Goal: Communication & Community: Answer question/provide support

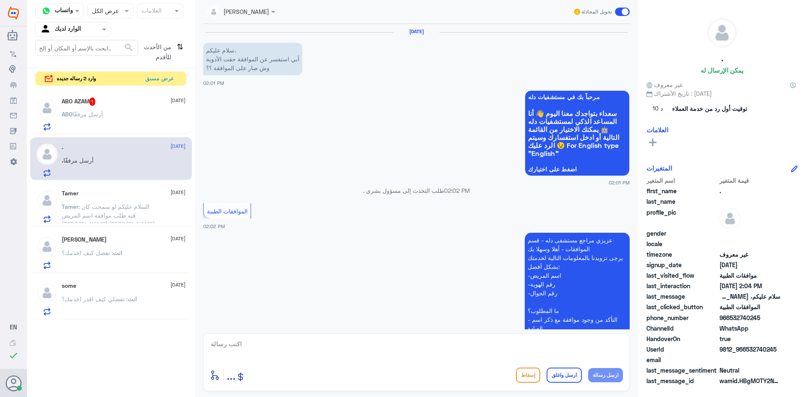
scroll to position [671, 0]
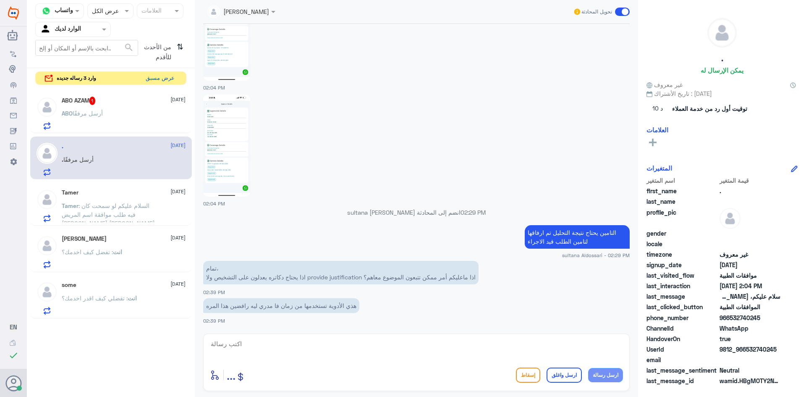
click at [164, 75] on button "عرض مسبق" at bounding box center [159, 78] width 35 height 13
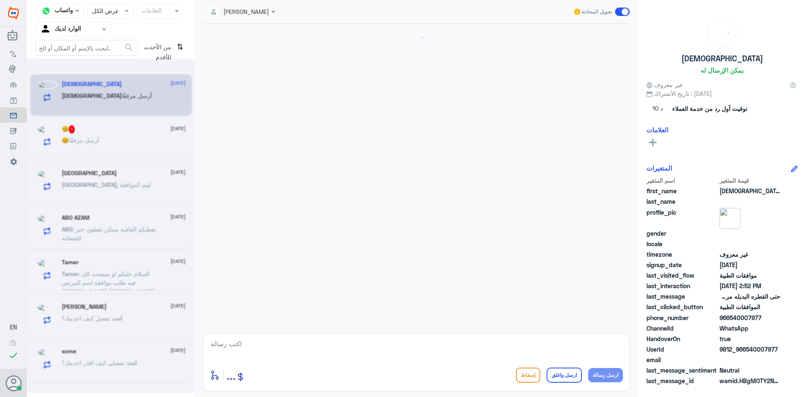
scroll to position [780, 0]
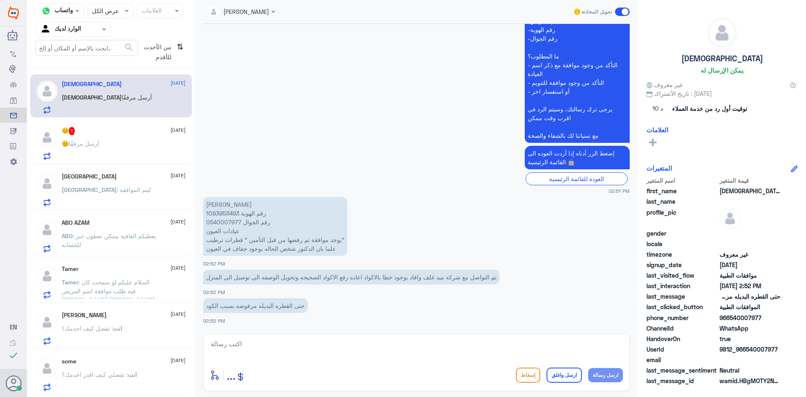
click at [118, 138] on div "😊 1 [DATE] 😊 أرسل مرفقًا" at bounding box center [124, 143] width 124 height 33
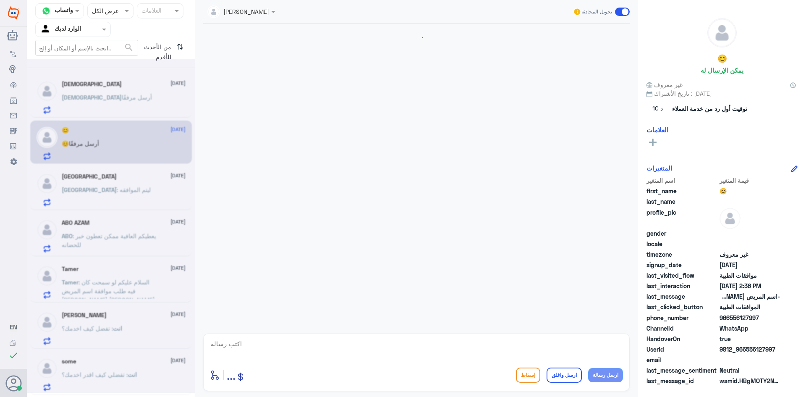
scroll to position [205, 0]
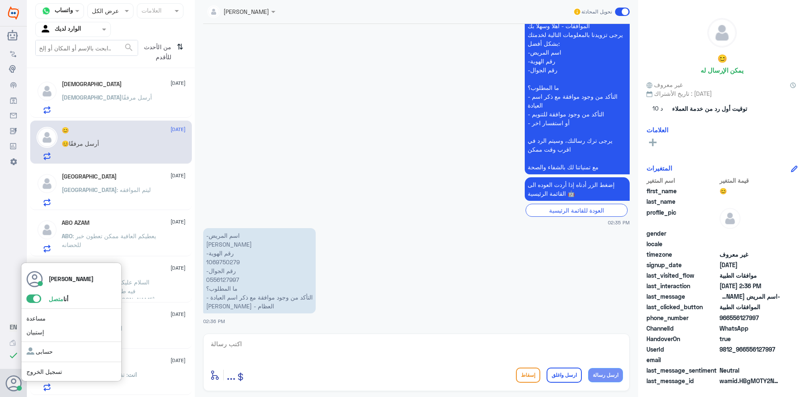
click at [30, 297] on span at bounding box center [33, 298] width 15 height 8
click at [0, 0] on input "checkbox" at bounding box center [0, 0] width 0 height 0
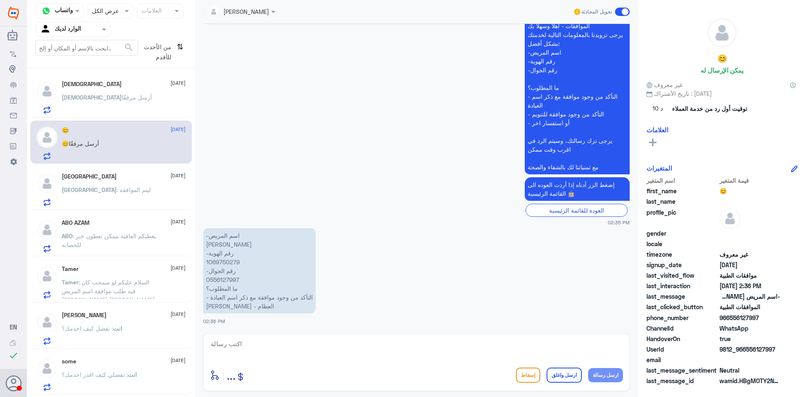
click at [165, 382] on div "انت : تفضلي كيف اقدر اخدمك؟" at bounding box center [124, 381] width 124 height 19
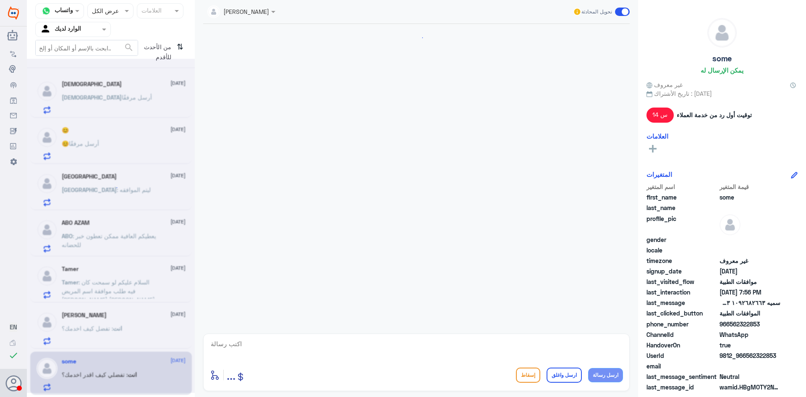
scroll to position [788, 0]
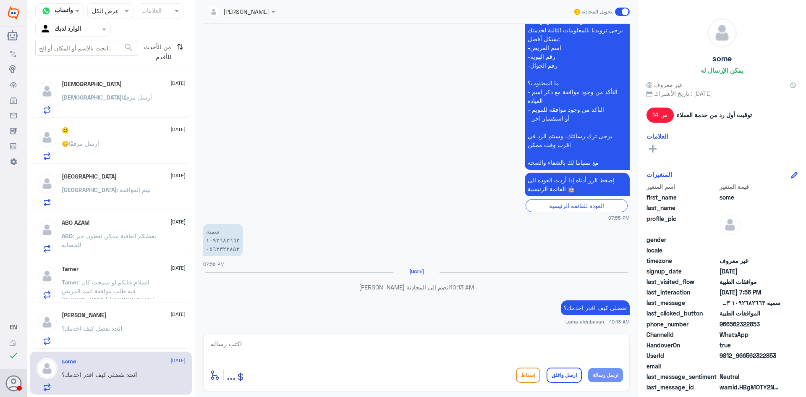
click at [504, 341] on textarea at bounding box center [416, 348] width 413 height 21
type textarea "نتمنى لك دوام الصحه والعافيه"
click at [564, 376] on button "ارسل واغلق" at bounding box center [563, 374] width 35 height 15
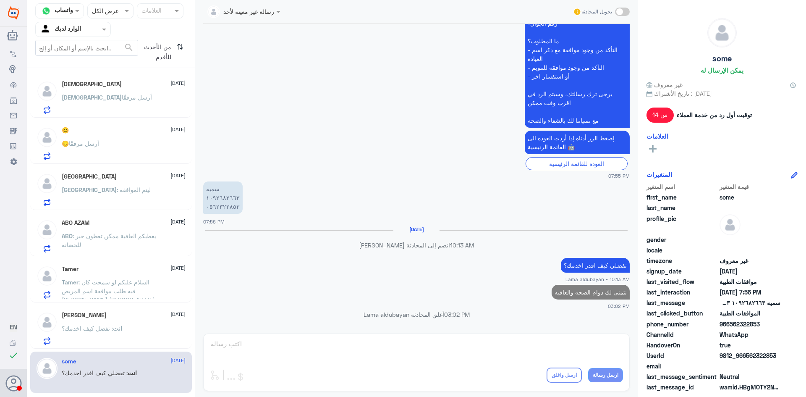
click at [143, 330] on div "انت : تفضل كيف اخدمك؟" at bounding box center [124, 335] width 124 height 19
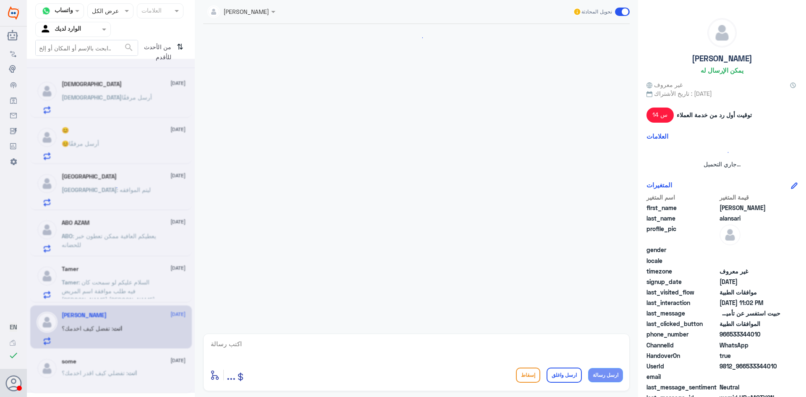
scroll to position [218, 0]
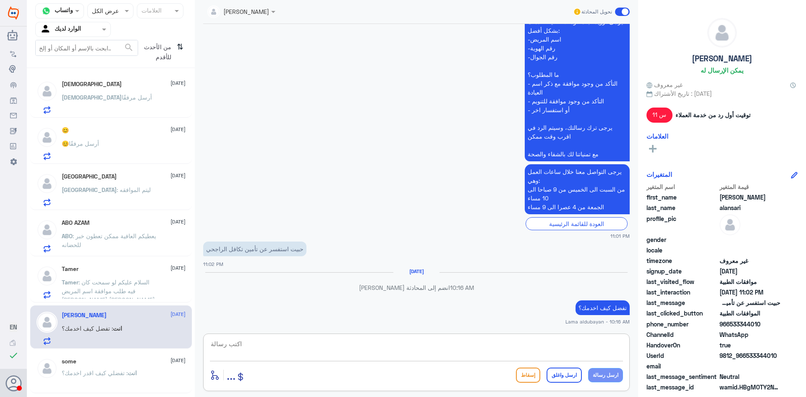
click at [385, 352] on textarea at bounding box center [416, 348] width 413 height 21
type textarea "نتمنى لك دوام الصحه والعافيه"
click at [567, 374] on button "ارسل واغلق" at bounding box center [563, 374] width 35 height 15
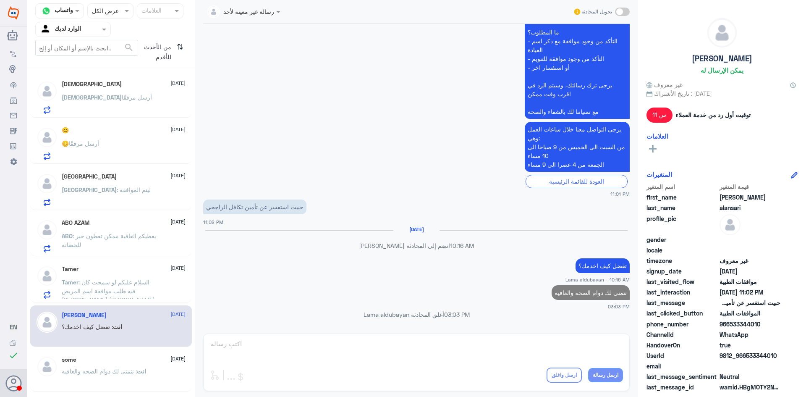
click at [75, 276] on div "Tamer [DATE] Tamer : السلام عليكم لو سمحت كان فيه طلب موافقة اسم المريض [PERSON…" at bounding box center [124, 281] width 124 height 33
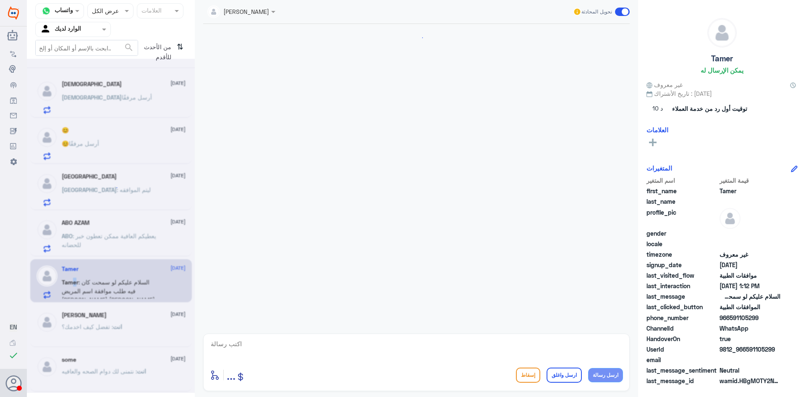
scroll to position [223, 0]
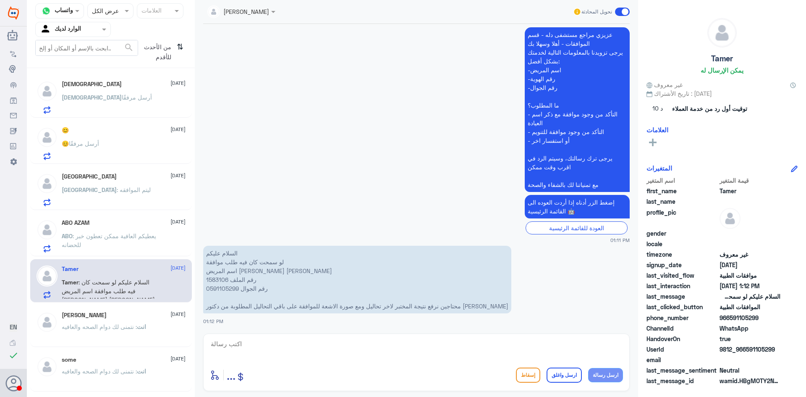
click at [224, 279] on p "السلام عليكم لو سمحت كان فيه طلب موافقة اسم المريض [PERSON_NAME] [PERSON_NAME] …" at bounding box center [357, 279] width 308 height 68
copy p "1583106"
click at [432, 343] on textarea at bounding box center [416, 348] width 413 height 21
type textarea "تمت اعادت رفع التاقارير والتحاليل اللازمة بنتظار رد التامين"
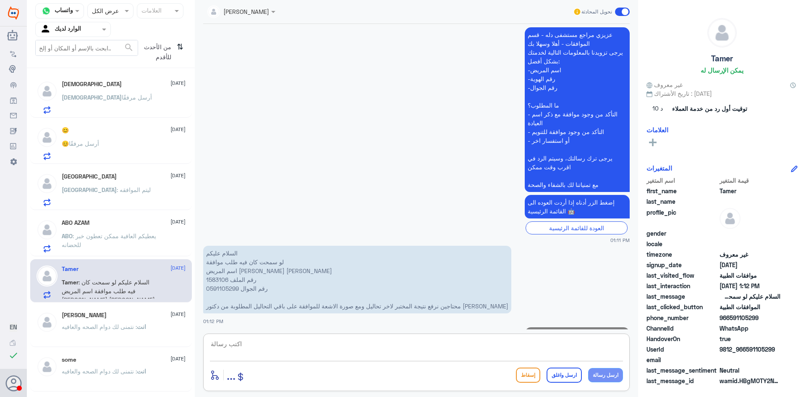
scroll to position [259, 0]
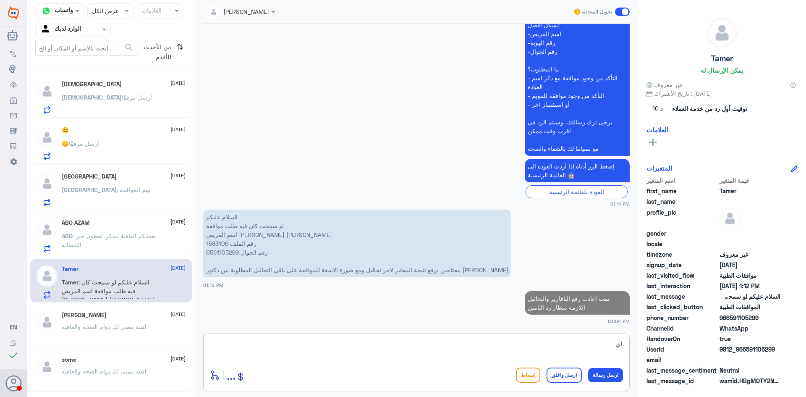
type textarea "ا"
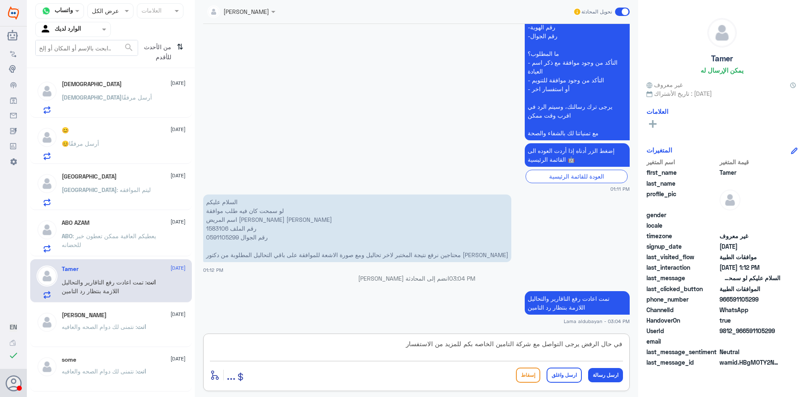
type textarea "في حال الرفض يرجى التواصل مع شركة التامين الخاصه بكم للمزيد من الاستفسار"
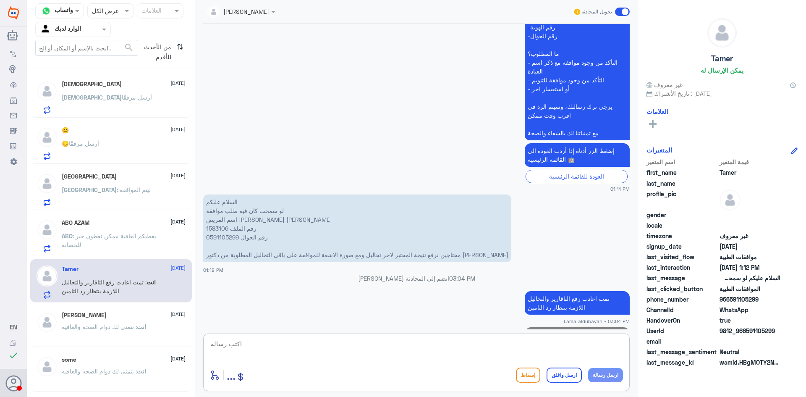
scroll to position [295, 0]
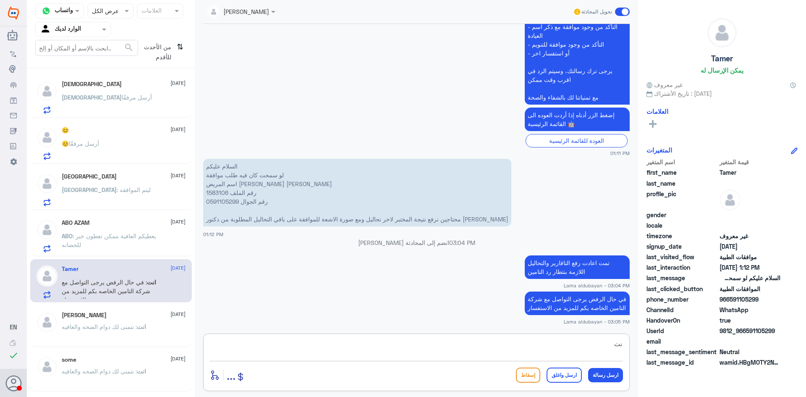
type textarea "ن"
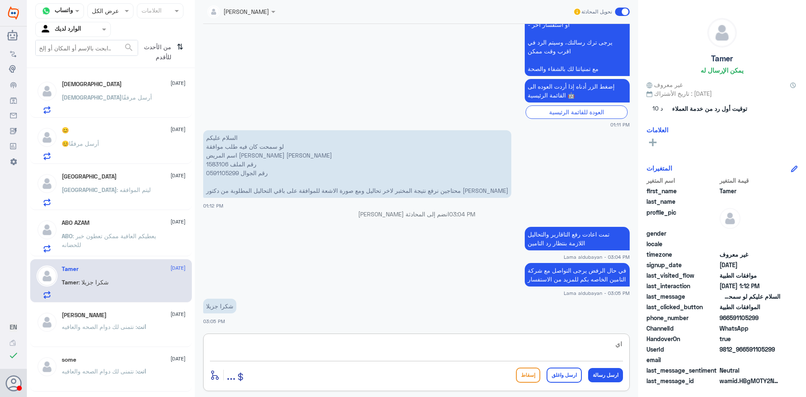
type textarea "ا"
type textarea "نتمنى لكم دوام الصحه والعافيه"
click at [570, 374] on button "ارسل واغلق" at bounding box center [563, 374] width 35 height 15
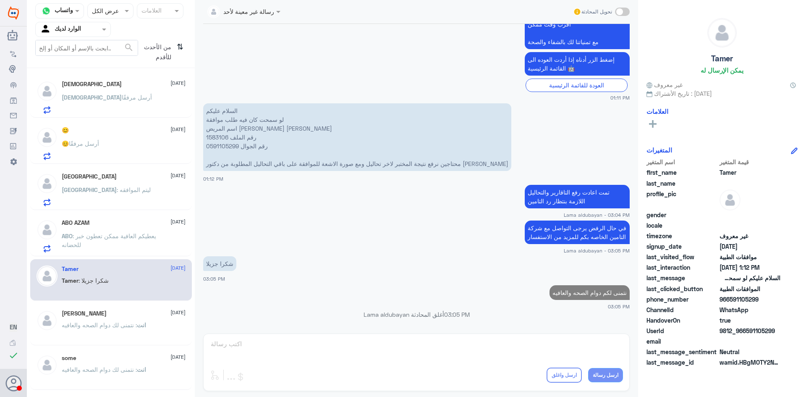
click at [157, 334] on div "انت : نتمنى لك دوام الصحه والعافيه" at bounding box center [124, 331] width 124 height 19
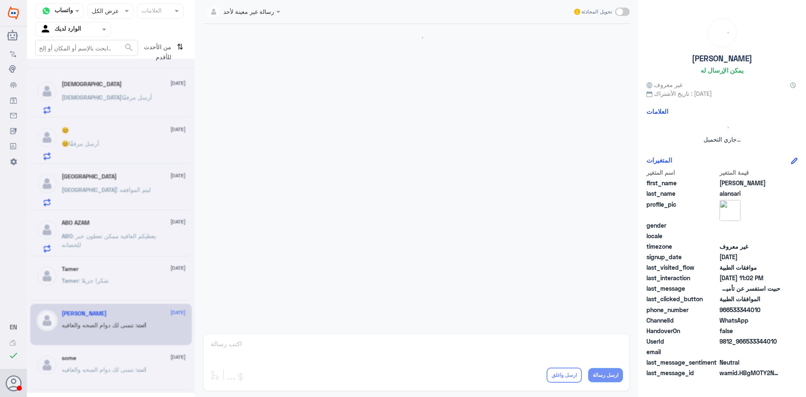
scroll to position [261, 0]
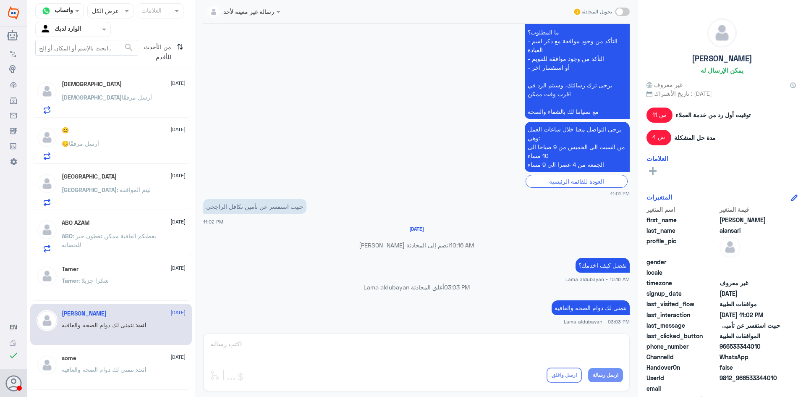
click at [122, 271] on div "Tamer [DATE]" at bounding box center [124, 268] width 124 height 7
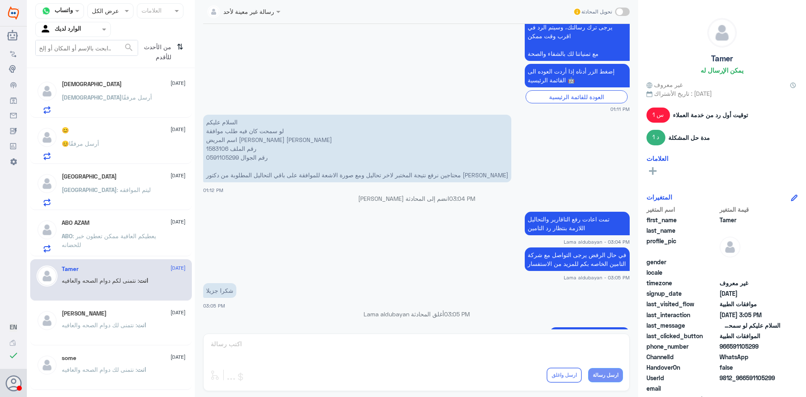
click at [176, 51] on div "من الأحدث للأقدم ⇅" at bounding box center [162, 52] width 48 height 24
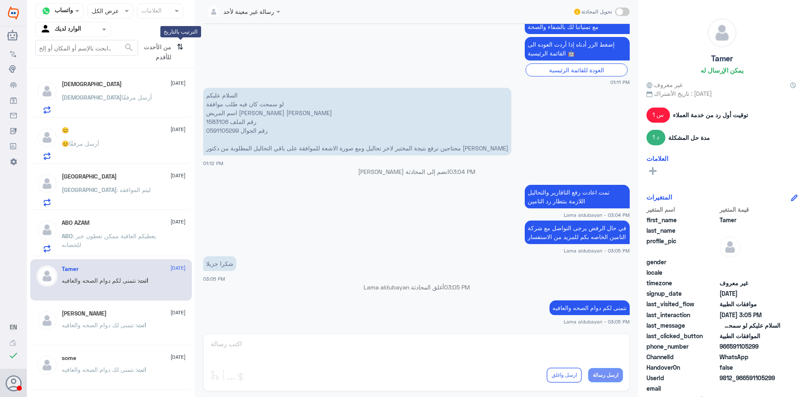
click at [178, 48] on icon "⇅" at bounding box center [180, 50] width 7 height 21
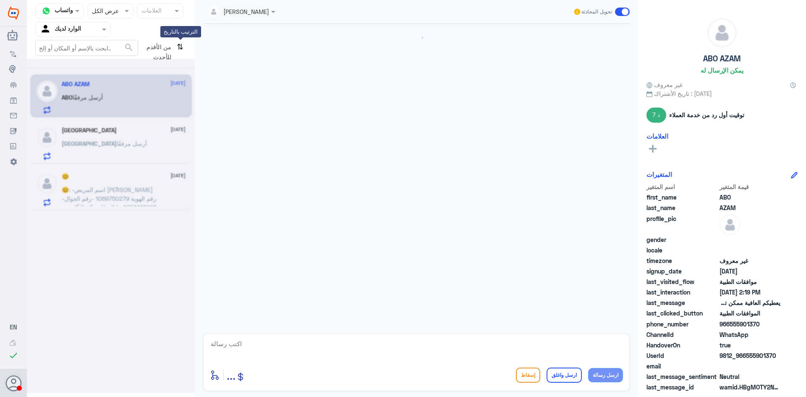
scroll to position [553, 0]
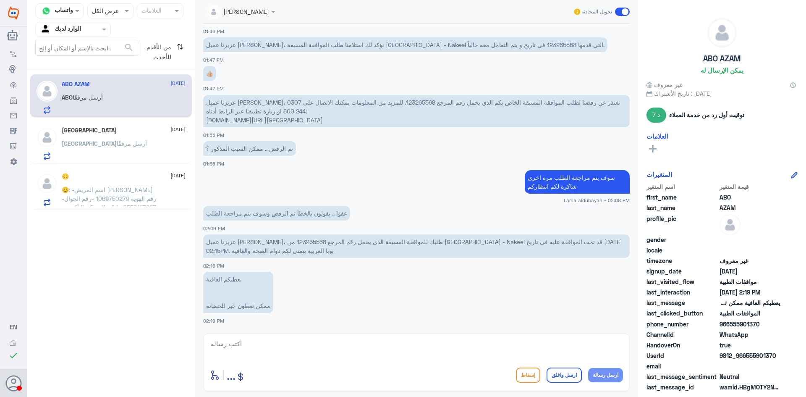
click at [126, 199] on span ": -اسم المريض [PERSON_NAME] -رقم الهوية 1069750279 -رقم الجوال 0556127997 ما ال…" at bounding box center [109, 207] width 94 height 42
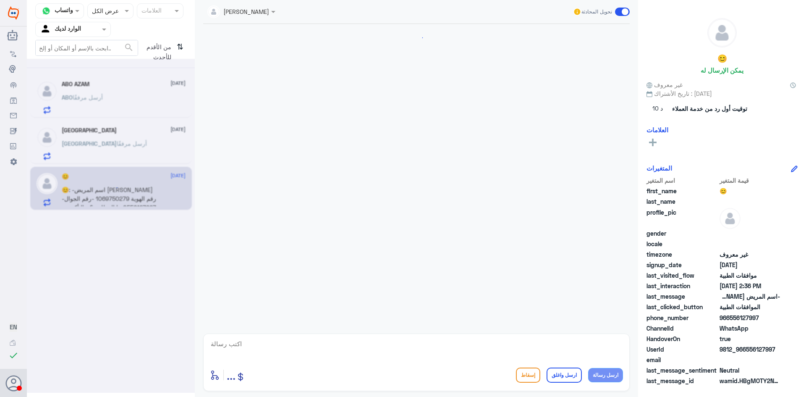
scroll to position [205, 0]
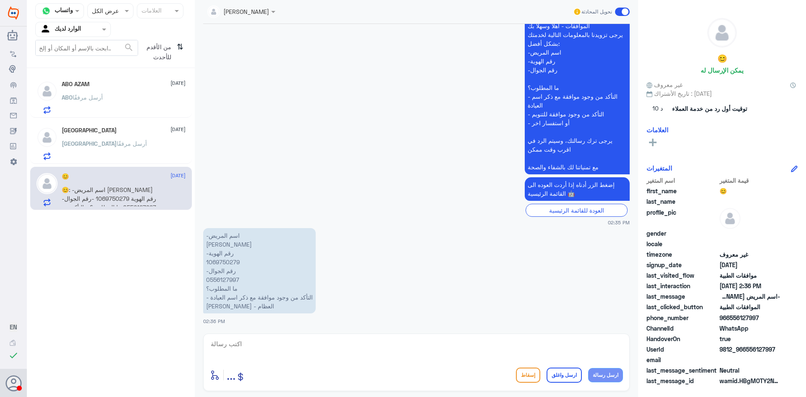
click at [230, 262] on p "-اسم المريض [PERSON_NAME] -رقم الهوية 1069750279 -رقم الجوال 0556127997 ما المط…" at bounding box center [259, 270] width 112 height 85
copy p "1069750279"
click at [452, 353] on textarea at bounding box center [416, 348] width 413 height 21
type textarea "j"
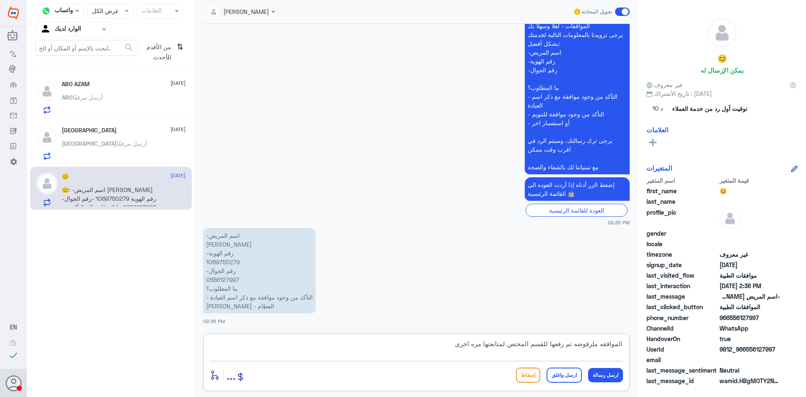
type textarea "الموافقه ملرفوضه تم رفعها للقسم المختص لمتابعتها مره اخرى"
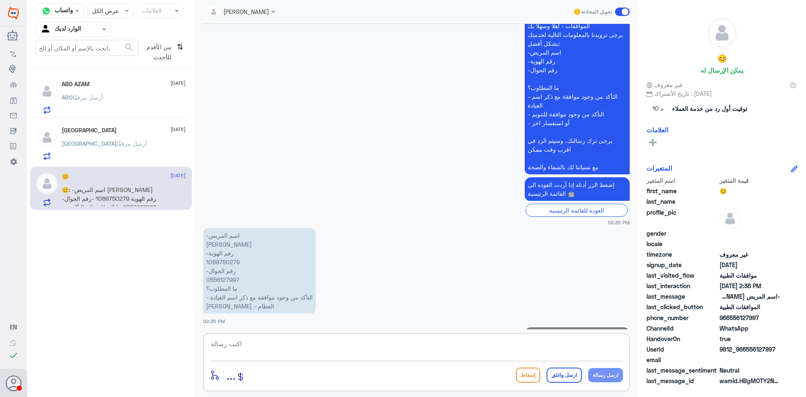
scroll to position [241, 0]
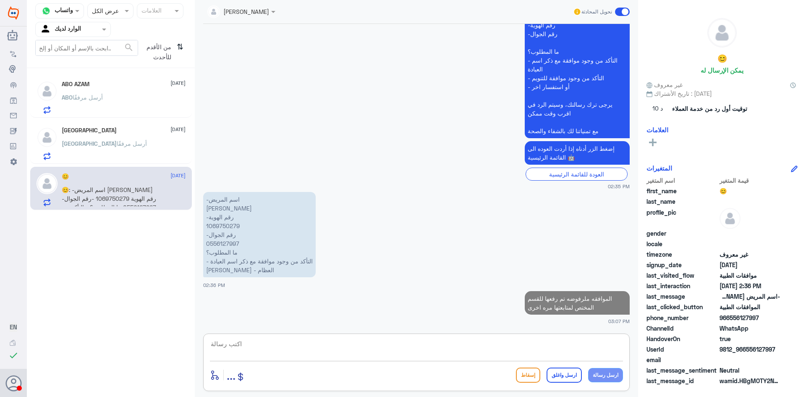
type textarea "ت"
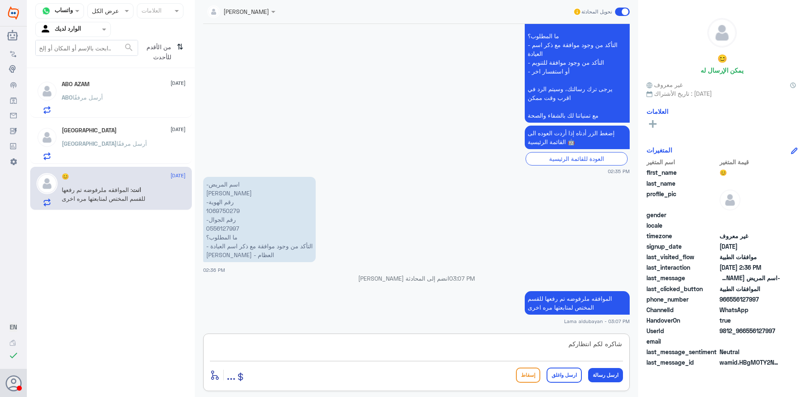
type textarea "شاكره لكم انتظاركم"
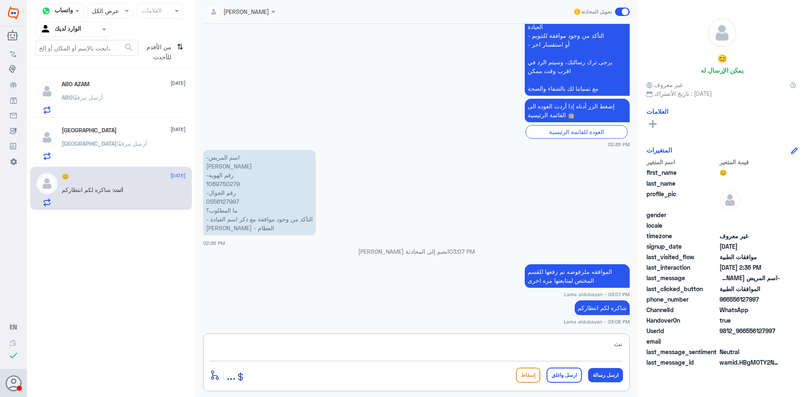
type textarea "ن"
type textarea "اي خدمه اخرى ؟"
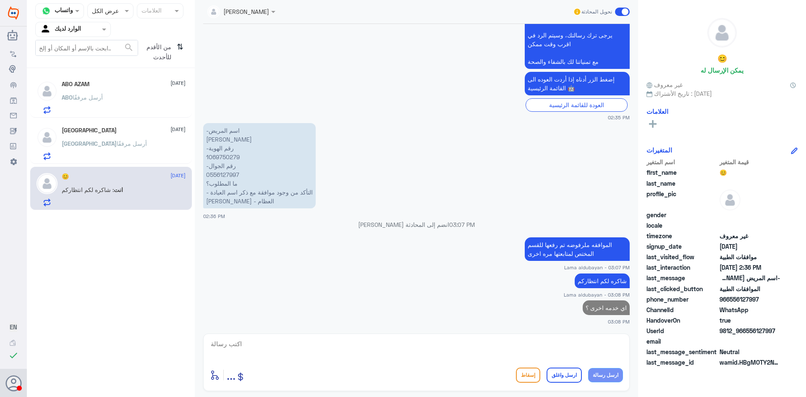
click at [95, 139] on p "[PERSON_NAME] أرسل مرفقًا" at bounding box center [104, 149] width 85 height 21
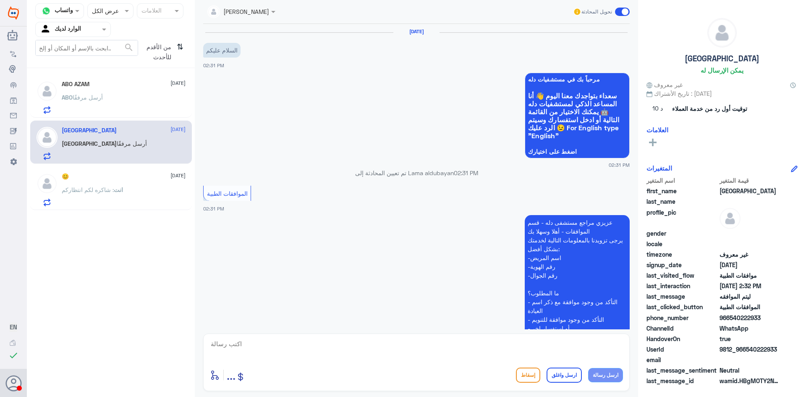
scroll to position [239, 0]
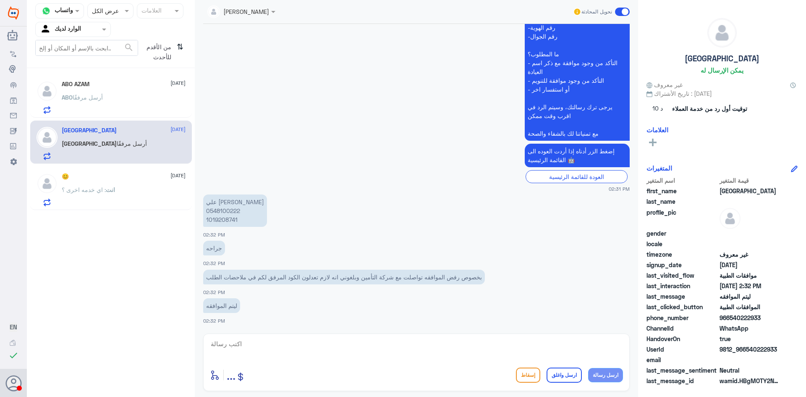
click at [223, 212] on p "علي [PERSON_NAME] 0548100222 1019208741" at bounding box center [235, 210] width 64 height 32
copy p "0548100222"
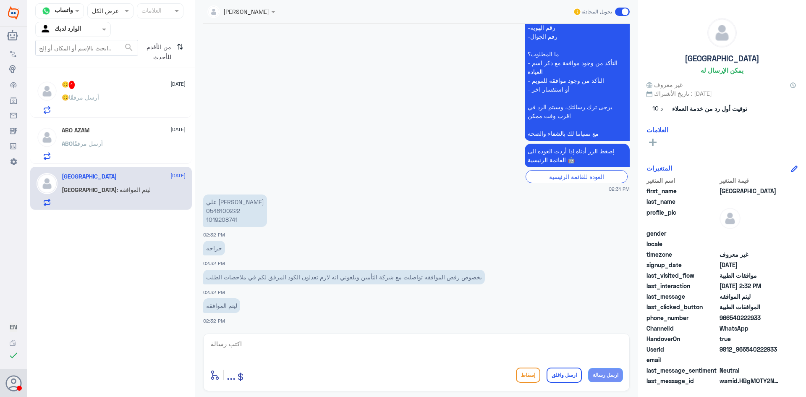
click at [446, 358] on div at bounding box center [416, 349] width 413 height 23
click at [501, 349] on textarea at bounding box center [416, 348] width 413 height 21
paste textarea "123251570"
type textarea "123251570"
click at [605, 376] on button "ارسل رسالة" at bounding box center [605, 375] width 35 height 14
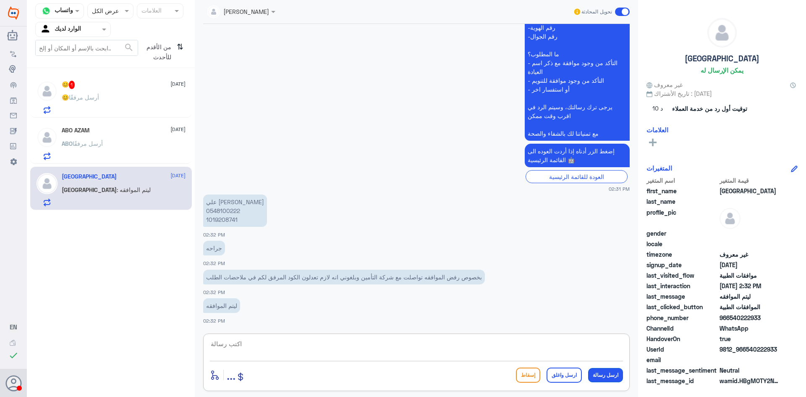
scroll to position [266, 0]
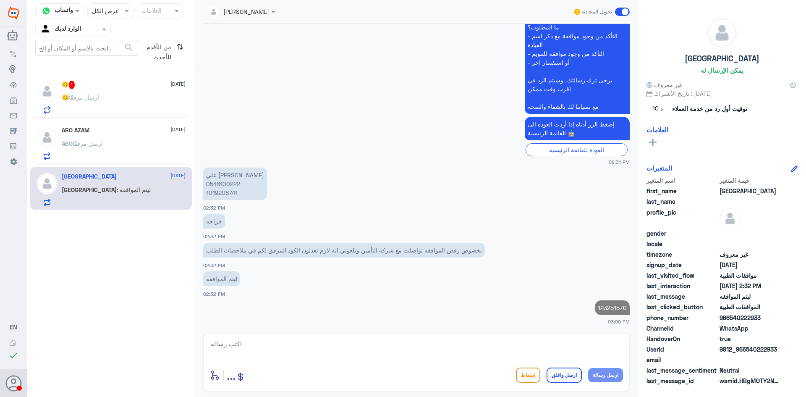
click at [559, 351] on textarea at bounding box center [416, 348] width 413 height 21
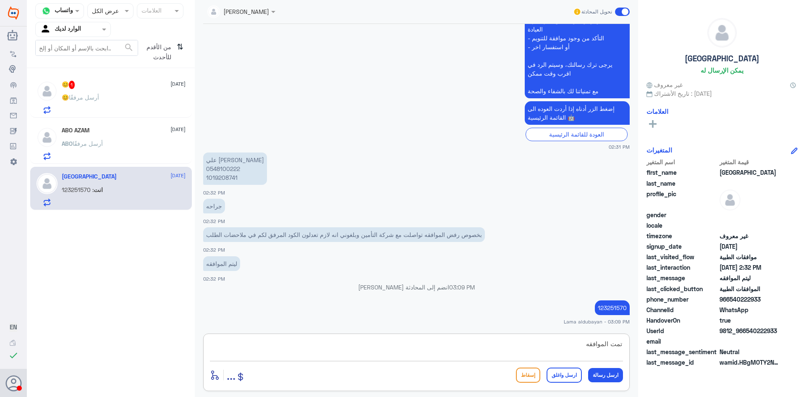
type textarea "تمت الموافقه"
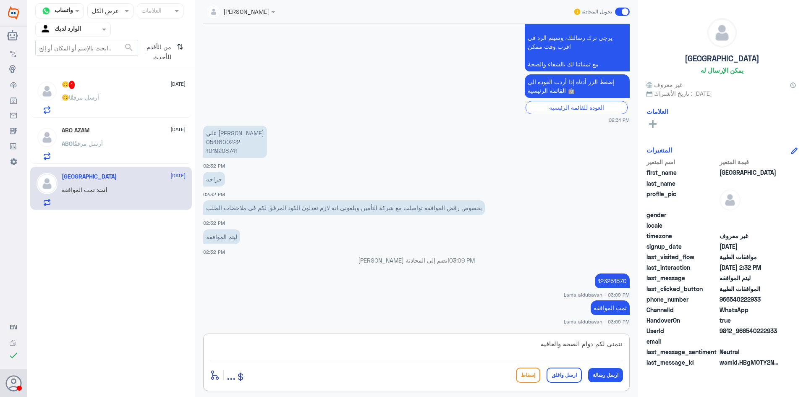
type textarea "نتمنى لكم دوام الصحه والعافيه"
click at [569, 376] on button "ارسل واغلق" at bounding box center [563, 374] width 35 height 15
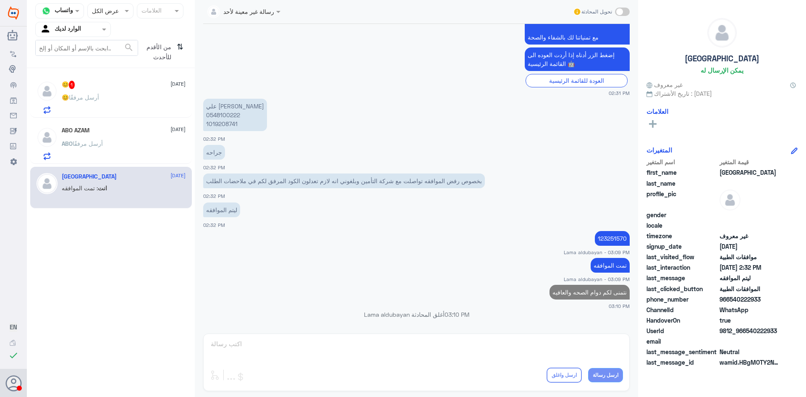
click at [151, 94] on div "😊 1 [DATE] 😊 أرسل مرفقًا" at bounding box center [124, 97] width 124 height 33
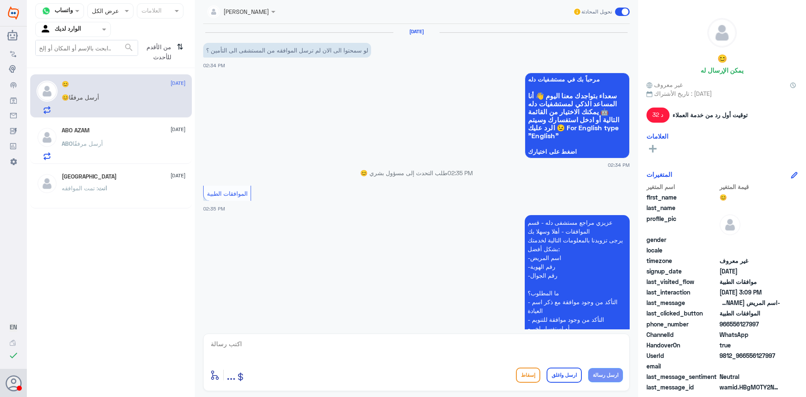
scroll to position [339, 0]
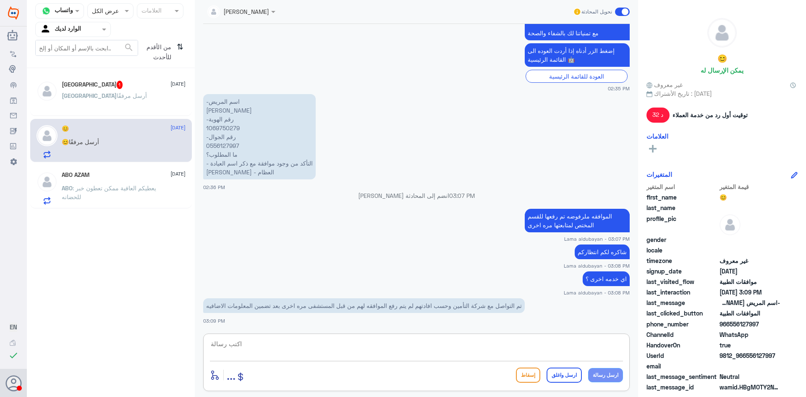
click at [495, 349] on textarea at bounding box center [416, 348] width 413 height 21
type textarea "سوف يتم متابعة الطلب مره اخرى من قبل القسم المختص"
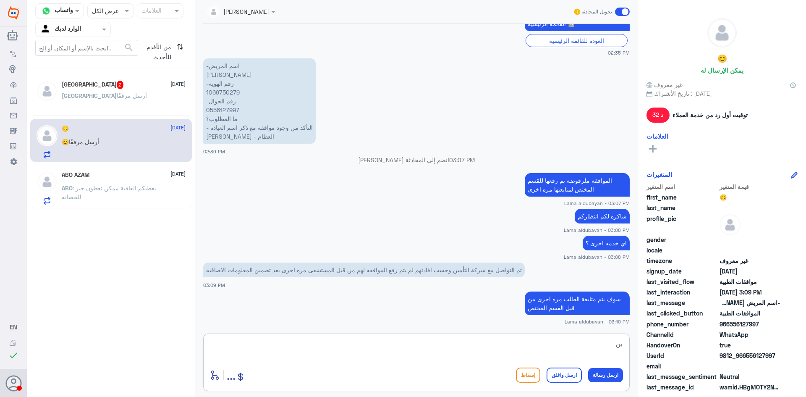
type textarea "ب"
type textarea "ا"
type textarea "اي خدمه اخرى؟"
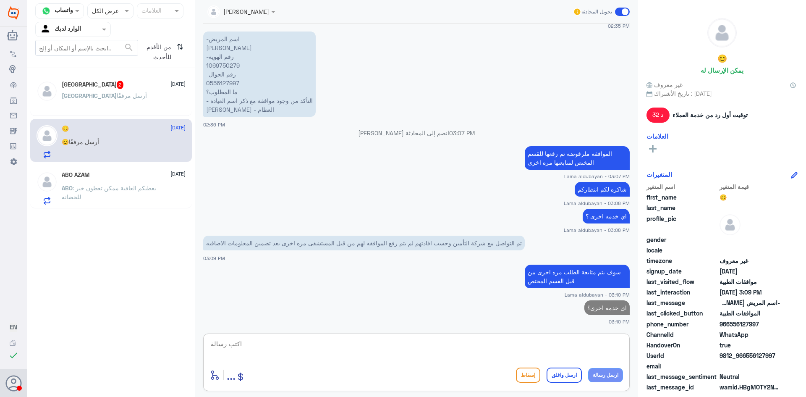
click at [117, 94] on span "أرسل مرفقًا" at bounding box center [132, 95] width 30 height 7
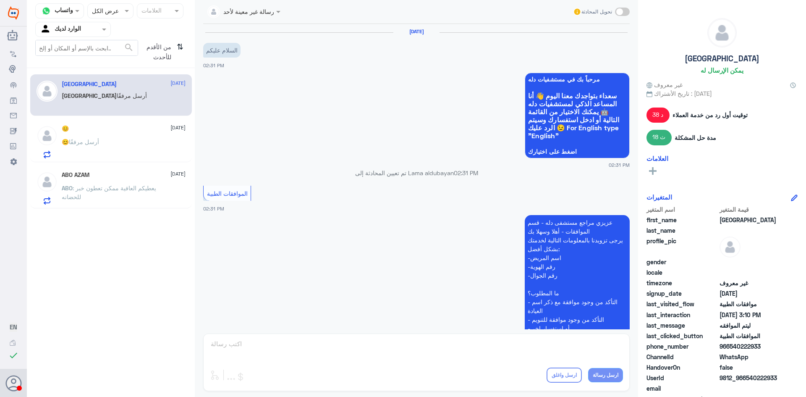
scroll to position [605, 0]
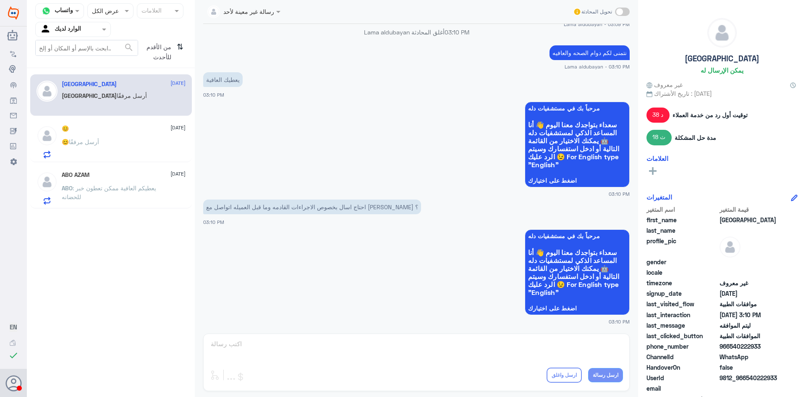
click at [622, 13] on span at bounding box center [622, 12] width 15 height 8
click at [0, 0] on input "checkbox" at bounding box center [0, 0] width 0 height 0
click at [566, 358] on textarea at bounding box center [416, 348] width 413 height 21
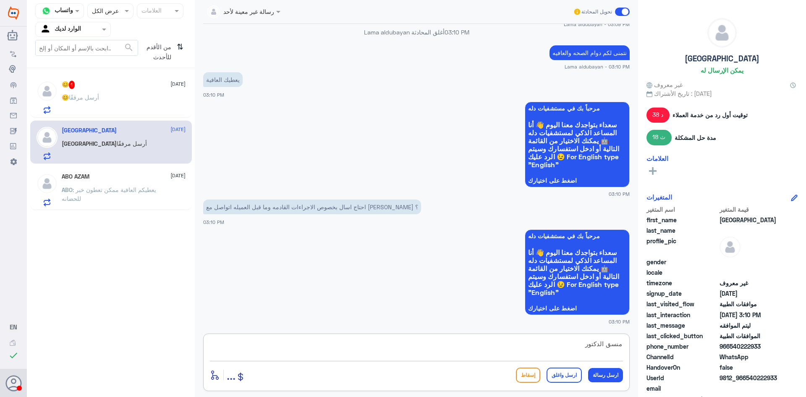
click at [605, 344] on textarea "منسق الدكتور" at bounding box center [416, 348] width 413 height 21
drag, startPoint x: 595, startPoint y: 343, endPoint x: 527, endPoint y: 340, distance: 68.4
click at [529, 340] on textarea "منسق/ة الدكتور" at bounding box center [416, 348] width 413 height 21
type textarea "منسق/ة ااطبيب المعالج"
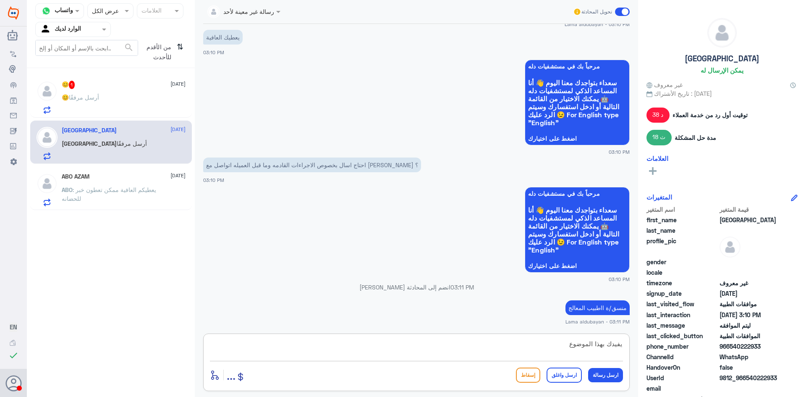
type textarea "يفيدك بهذا الموضوع"
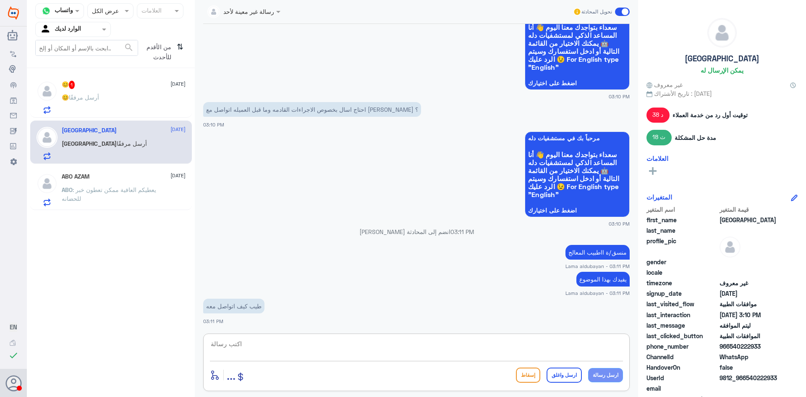
scroll to position [716, 0]
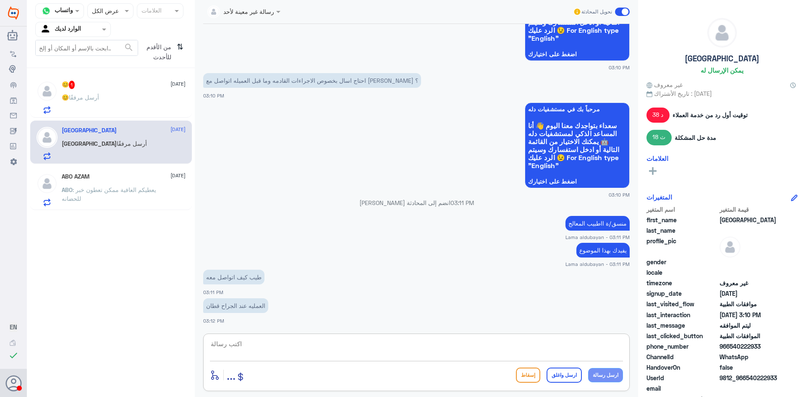
click at [273, 344] on textarea at bounding box center [416, 348] width 413 height 21
type textarea "س"
type textarea "سوف يتم التواصل معك من قبلهم"
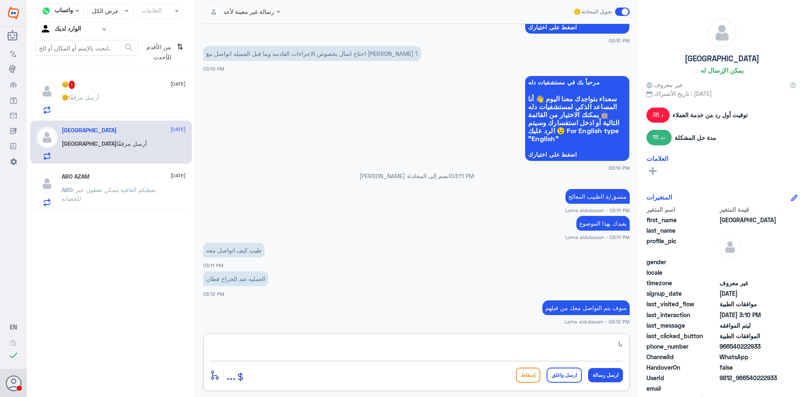
type textarea "ب"
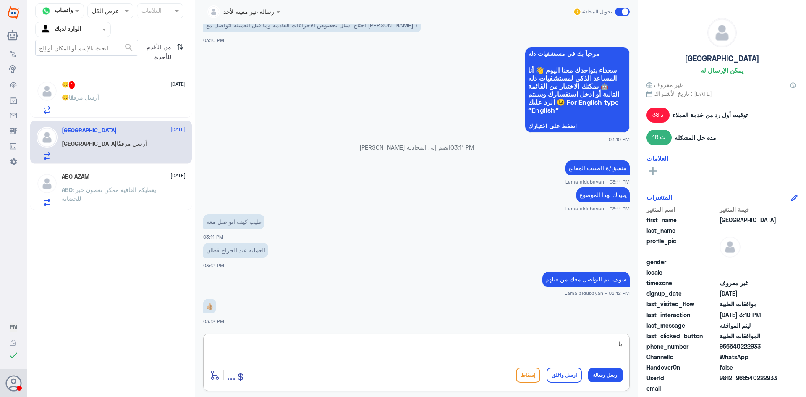
type textarea "ب"
click at [425, 350] on textarea at bounding box center [416, 348] width 413 height 21
paste textarea "نشكر تواصلك مع مستشفيات دلة"
type textarea "نشكر تواصلك مع مستشفيات دلة"
click at [563, 376] on button "ارسل واغلق" at bounding box center [563, 374] width 35 height 15
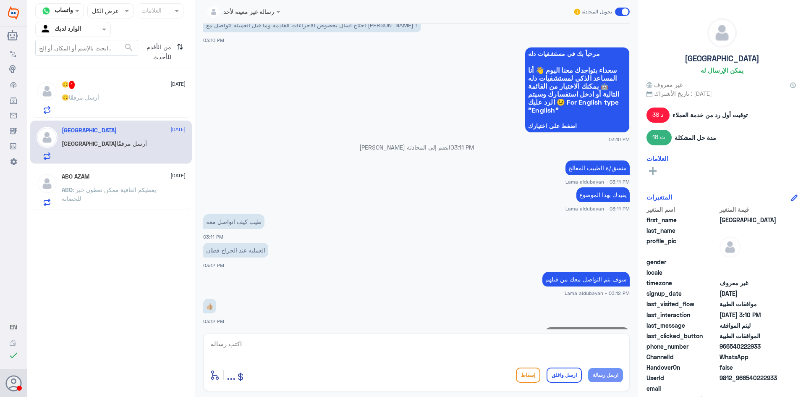
scroll to position [798, 0]
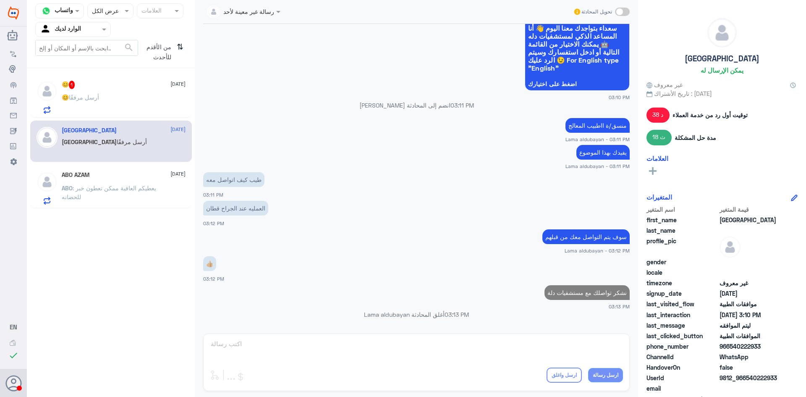
click at [117, 95] on div "😊 أرسل مرفقًا" at bounding box center [124, 104] width 124 height 19
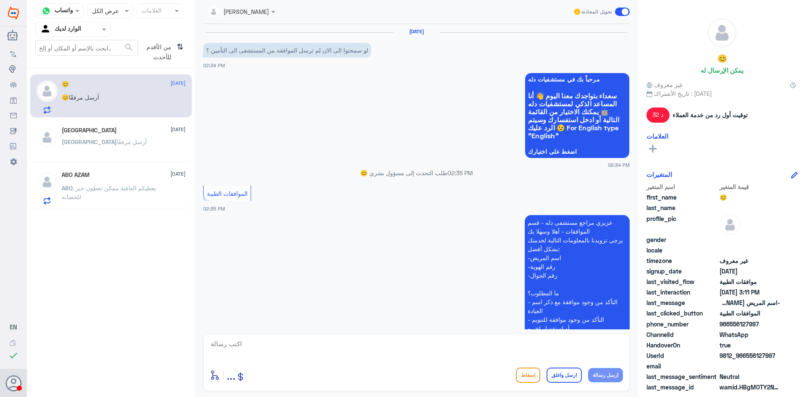
scroll to position [430, 0]
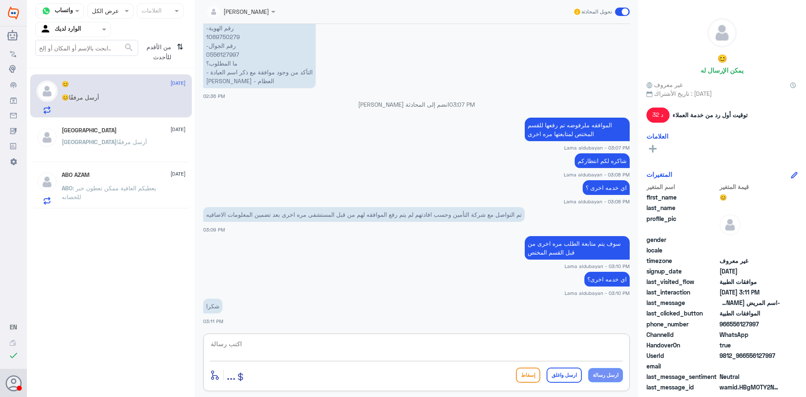
click at [405, 352] on textarea at bounding box center [416, 348] width 413 height 21
paste textarea "نشكر تواصلك مع مستشفيات دلة"
type textarea "نشكر تواصلك مع مستشفيات دلة"
click at [559, 372] on button "ارسل واغلق" at bounding box center [563, 374] width 35 height 15
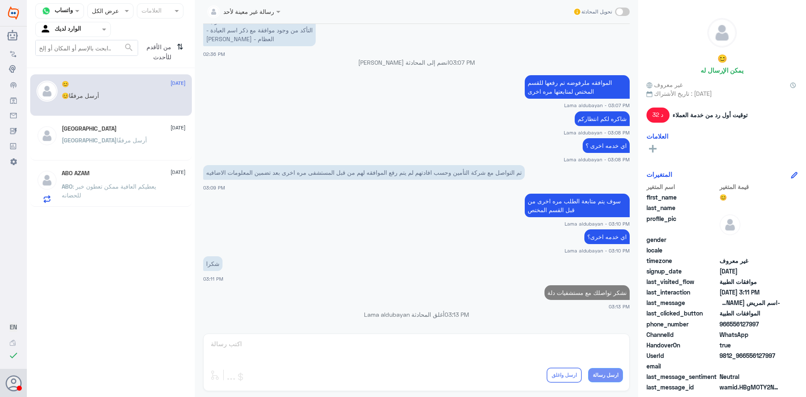
click at [146, 187] on span ": يعطيكم العافية ممكن تعطون خبر للحضانه" at bounding box center [109, 191] width 94 height 16
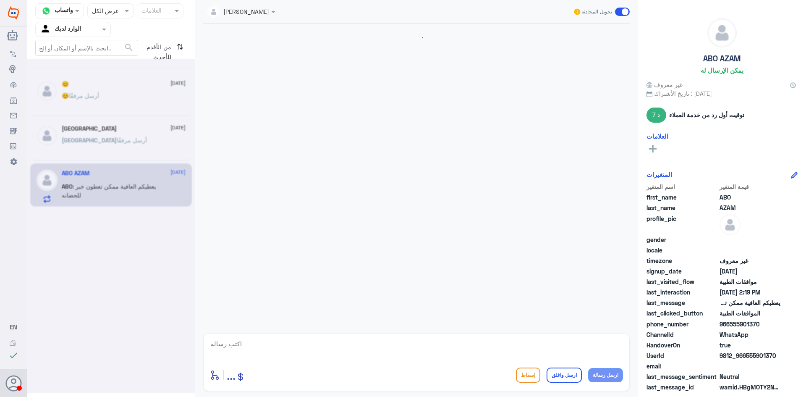
scroll to position [553, 0]
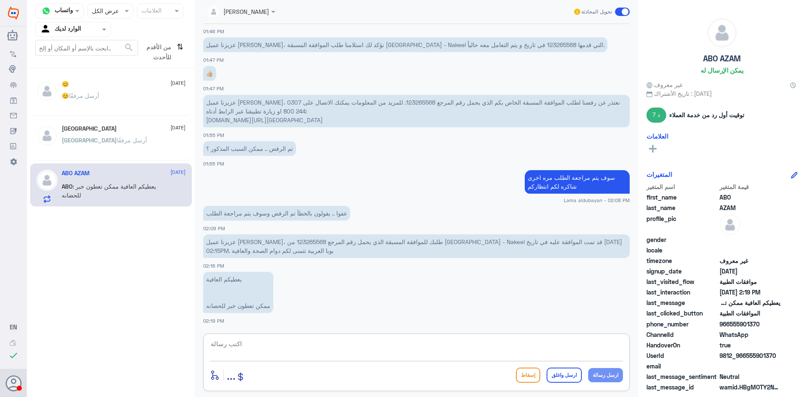
click at [370, 344] on textarea at bounding box center [416, 348] width 413 height 21
type textarea "ع"
type textarea "ه"
type textarea "هنا فقط قسم الموافقات الطبيه بامكانك التواصل مع خدمة العملاء لافادتك"
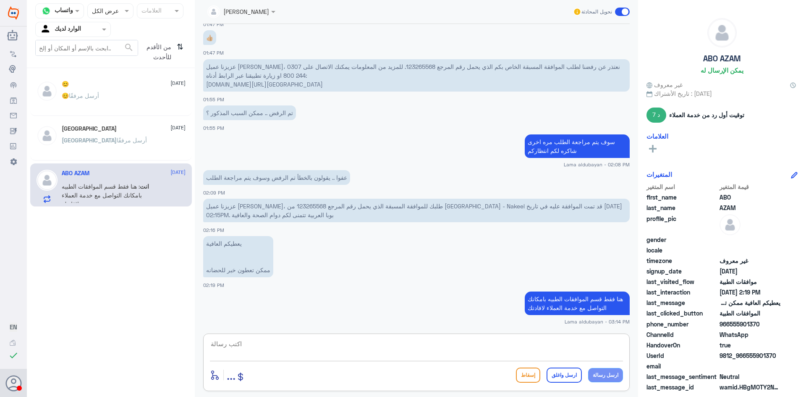
click at [577, 345] on textarea at bounding box center [416, 348] width 413 height 21
paste textarea "920012222"
type textarea "920012222"
click at [615, 376] on button "ارسل رسالة" at bounding box center [605, 375] width 35 height 14
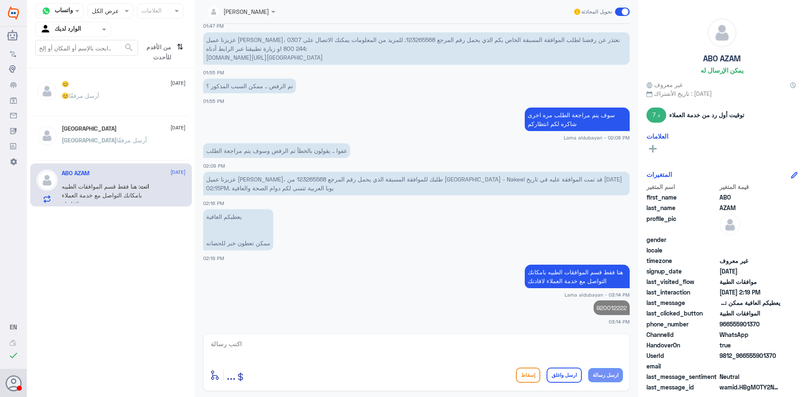
click at [589, 349] on textarea at bounding box center [416, 348] width 413 height 21
drag, startPoint x: 600, startPoint y: 349, endPoint x: 668, endPoint y: 345, distance: 68.5
click at [668, 345] on div "قناة واتساب Status × عرض الكل العلامات Agent Filter الوارد لديك search من الأقد…" at bounding box center [416, 199] width 779 height 399
paste textarea "920012222"
type textarea "920012222"
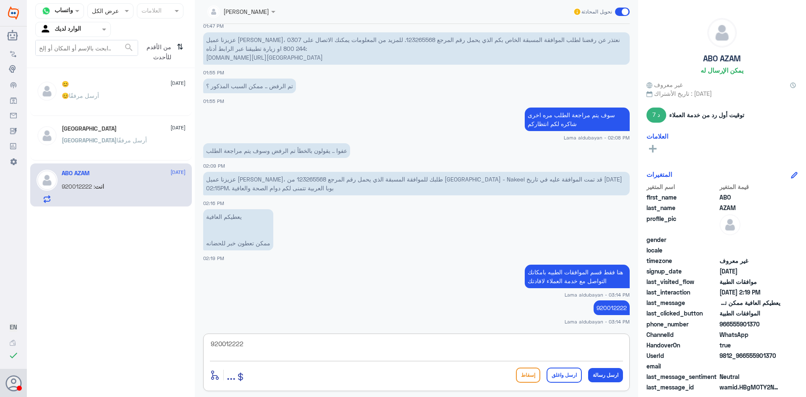
drag, startPoint x: 529, startPoint y: 349, endPoint x: 0, endPoint y: 314, distance: 530.3
click at [0, 314] on div "Dallah Hospitals منشئ البوت مهارات تدريب البوت إذاعة الجمهور صندوق الوارد أدوات…" at bounding box center [403, 198] width 806 height 397
click at [546, 345] on textarea at bounding box center [416, 348] width 413 height 21
paste textarea "نشكر تواصلك مع مستشفيات دلة"
type textarea "نشكر تواصلك مع مستشفيات دلة"
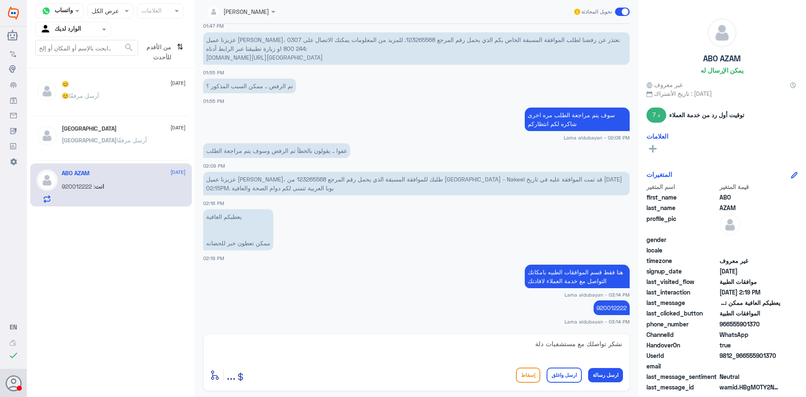
click at [570, 376] on button "ارسل واغلق" at bounding box center [563, 374] width 35 height 15
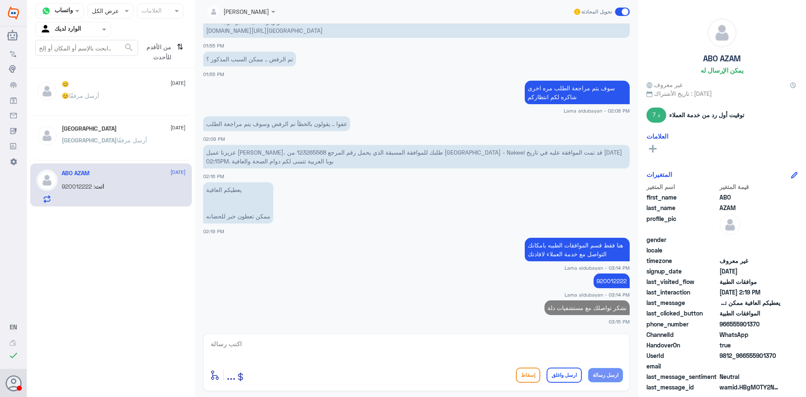
click at [110, 150] on div "[PERSON_NAME] أرسل مرفقًا" at bounding box center [124, 147] width 124 height 19
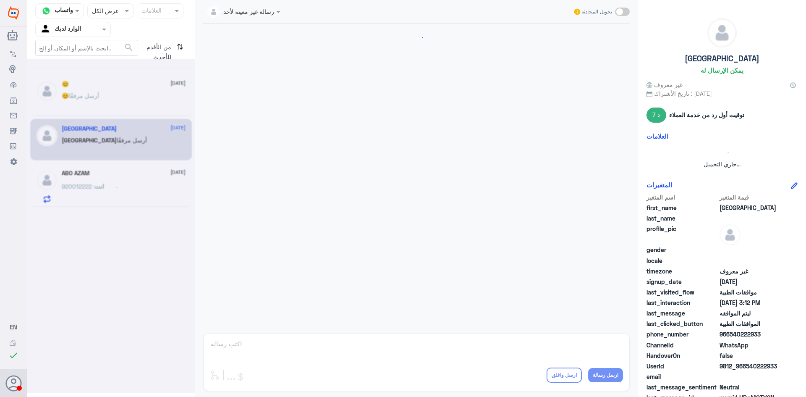
click at [112, 100] on div at bounding box center [111, 226] width 168 height 334
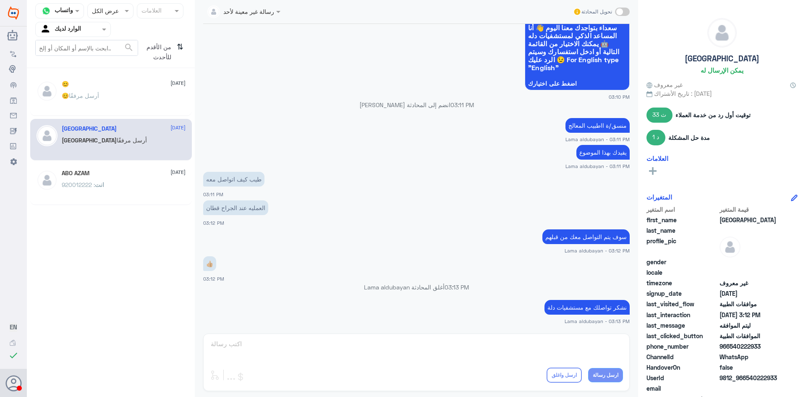
scroll to position [391, 0]
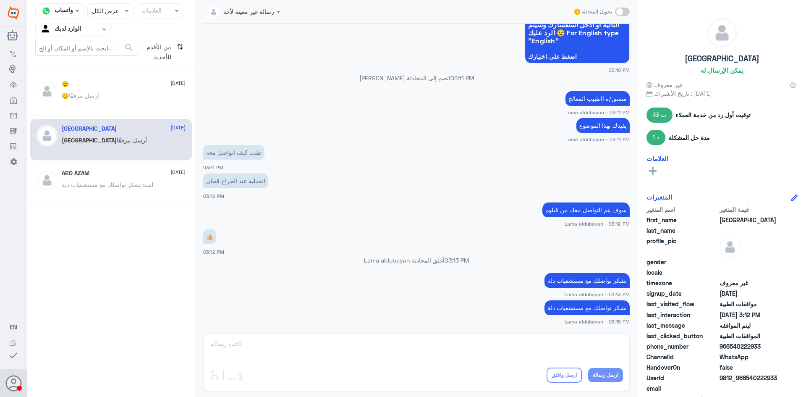
click at [125, 108] on div "😊 أرسل مرفقًا" at bounding box center [124, 102] width 124 height 19
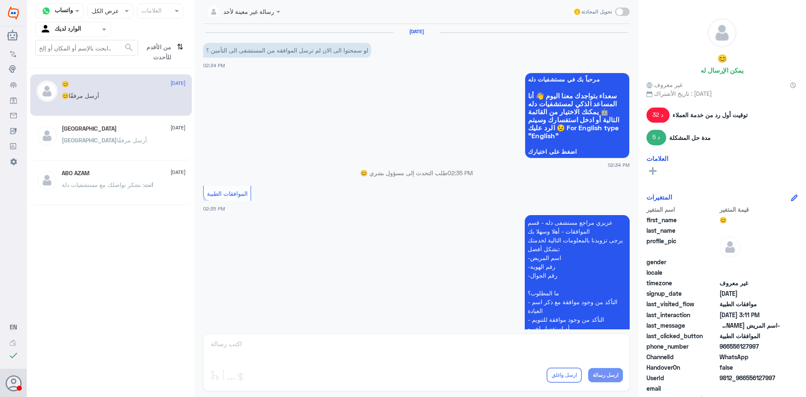
scroll to position [472, 0]
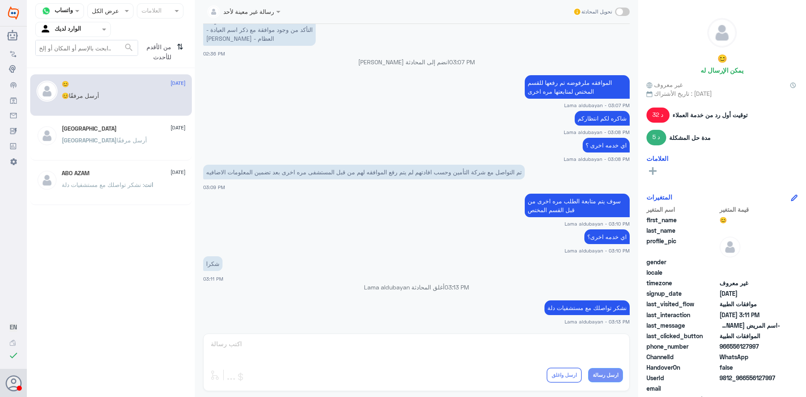
click at [96, 175] on div "ABO AZAM [DATE]" at bounding box center [124, 173] width 124 height 7
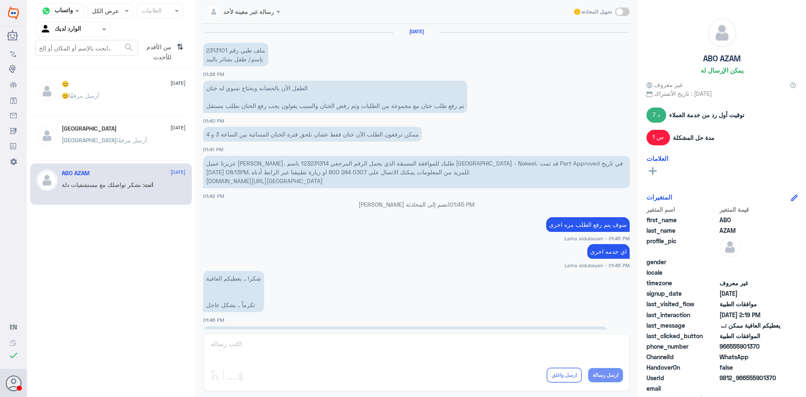
scroll to position [402, 0]
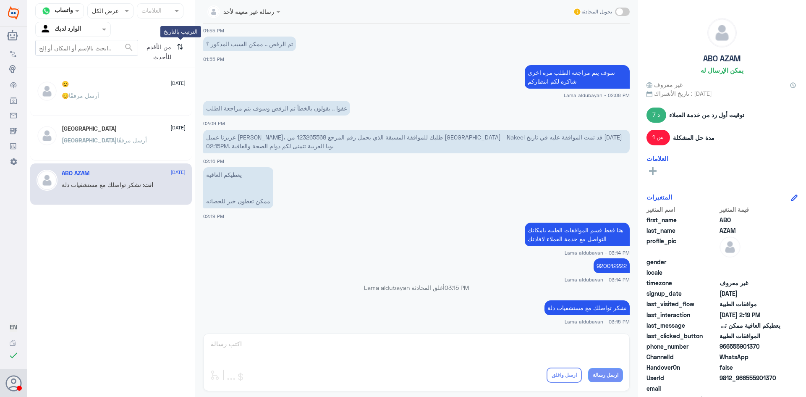
click at [177, 46] on icon "⇅" at bounding box center [180, 50] width 7 height 21
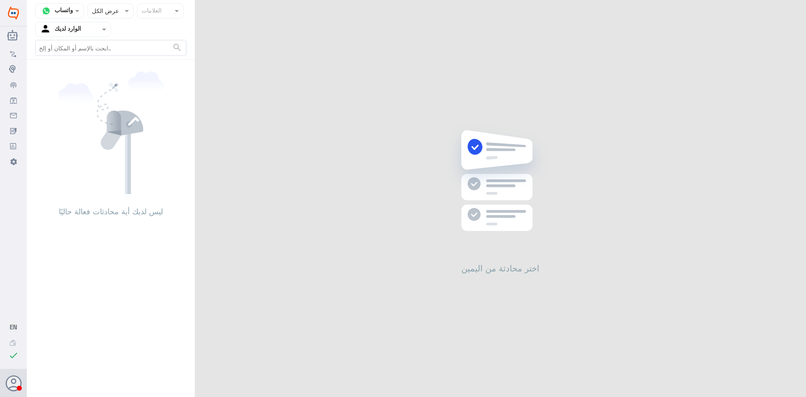
click at [97, 37] on nav "قناة واتساب Status × عرض الكل العلامات Agent Filter الوارد لديك search" at bounding box center [111, 31] width 168 height 56
click at [97, 33] on div at bounding box center [73, 29] width 75 height 10
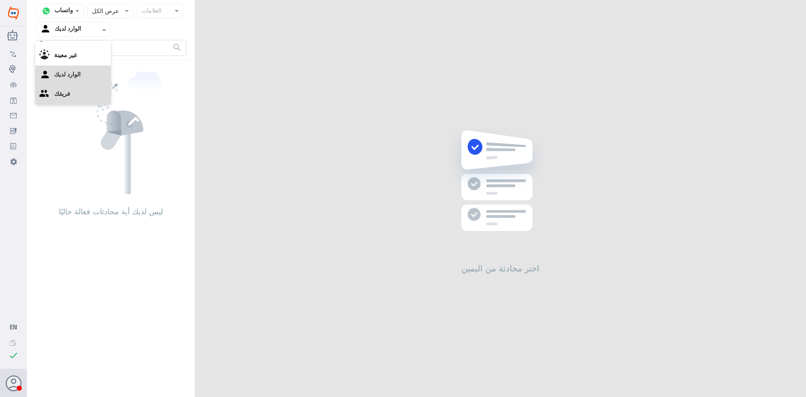
click at [85, 95] on div "فريقك" at bounding box center [73, 94] width 76 height 19
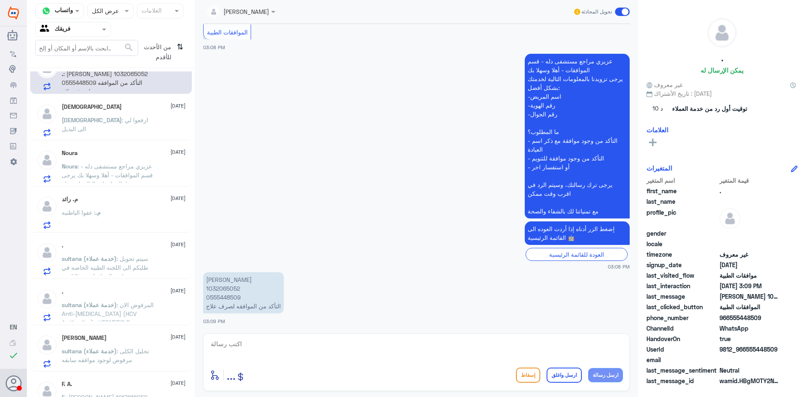
scroll to position [0, 0]
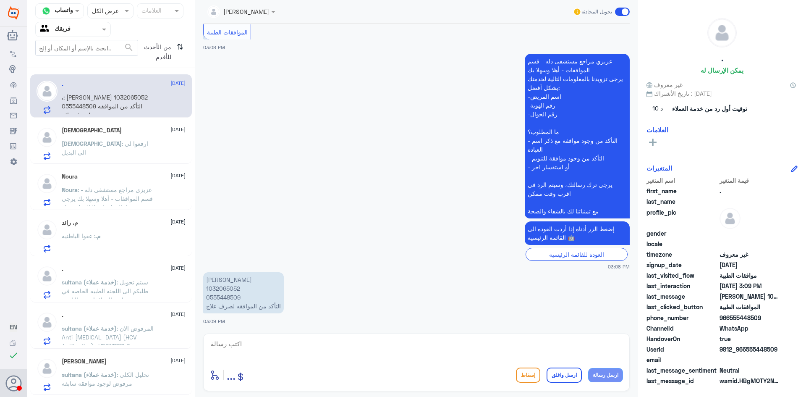
click at [99, 141] on span ": ارفعوا لي الى البديل" at bounding box center [105, 148] width 86 height 16
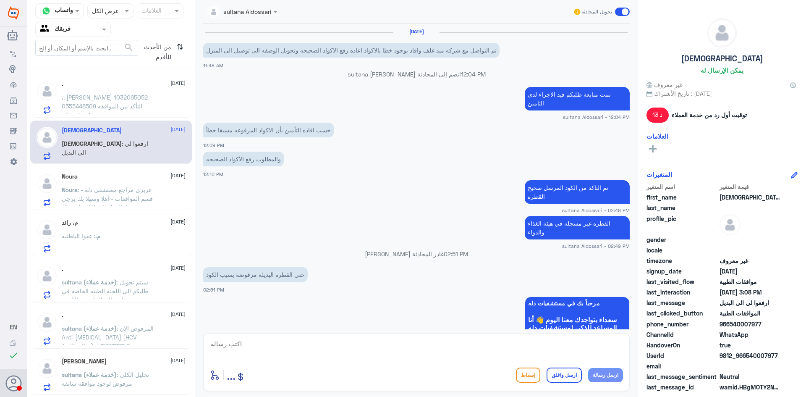
scroll to position [548, 0]
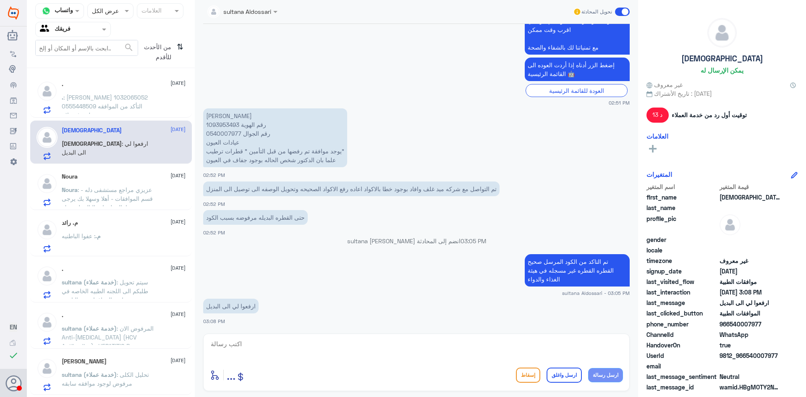
click at [312, 348] on textarea at bounding box center [416, 348] width 413 height 21
click at [472, 352] on textarea at bounding box center [416, 348] width 413 height 21
click at [117, 85] on div ". [DATE]" at bounding box center [124, 84] width 124 height 7
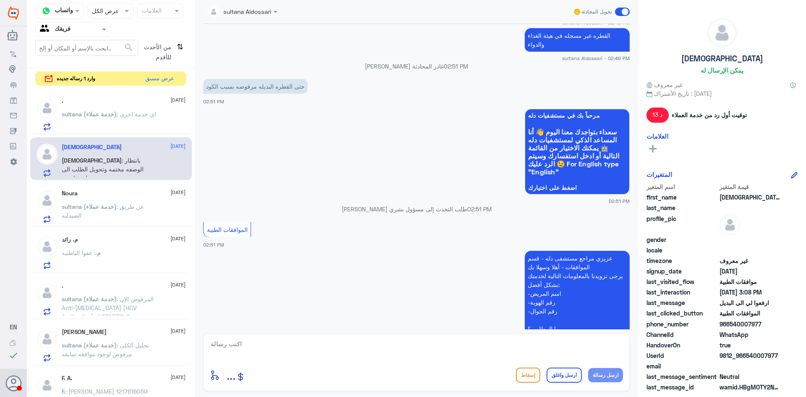
scroll to position [914, 0]
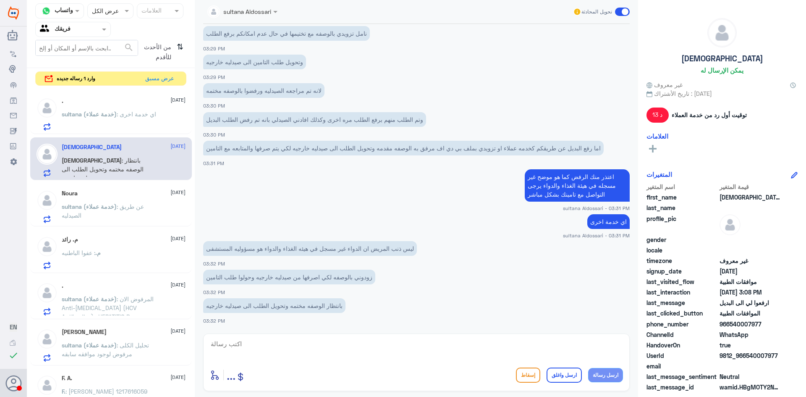
click at [96, 28] on div at bounding box center [73, 29] width 75 height 10
click at [95, 95] on div "فريقك" at bounding box center [73, 94] width 76 height 19
click at [79, 23] on div "Agent Filter فريقك" at bounding box center [68, 29] width 64 height 13
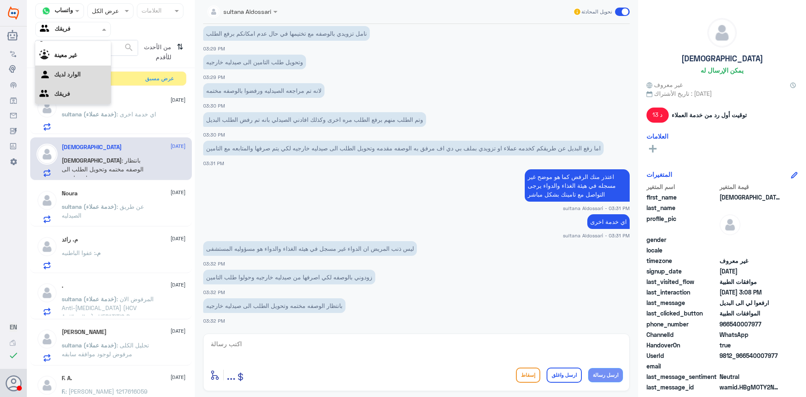
click at [81, 73] on لديك "الوارد لديك" at bounding box center [67, 73] width 26 height 7
